Goal: Navigation & Orientation: Find specific page/section

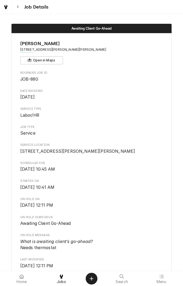
click at [18, 6] on icon "Navigate back" at bounding box center [18, 7] width 2 height 3
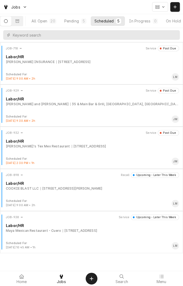
click at [28, 104] on div "[PERSON_NAME] and [PERSON_NAME]" at bounding box center [37, 104] width 63 height 5
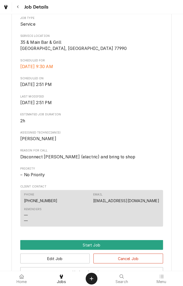
scroll to position [108, 0]
